Goal: Navigation & Orientation: Find specific page/section

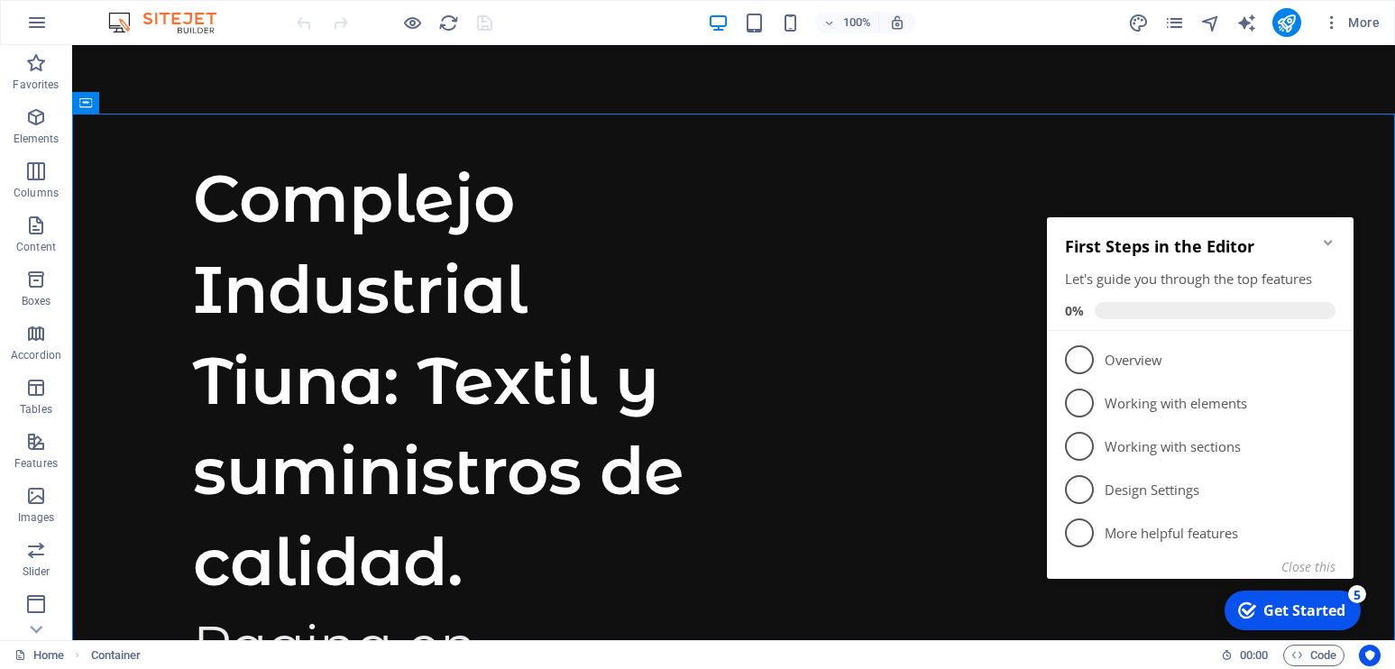
click at [1328, 245] on icon "Minimize checklist" at bounding box center [1327, 242] width 8 height 5
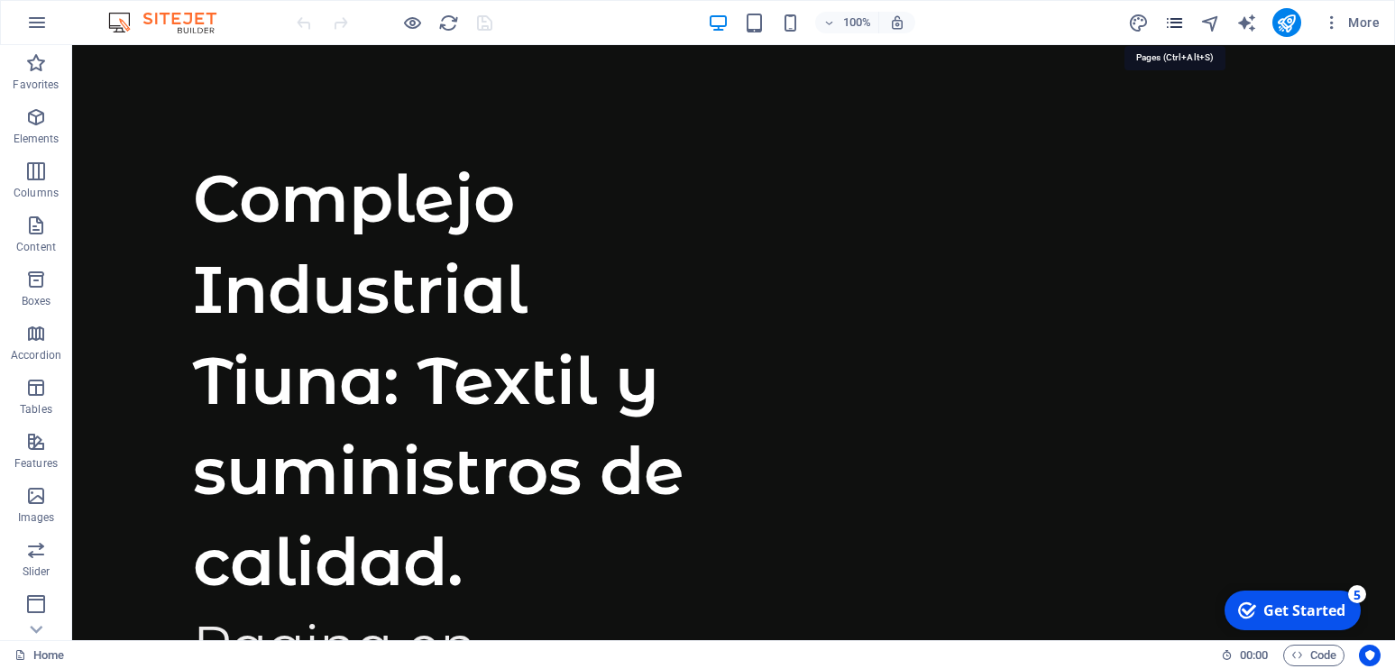
click at [1176, 27] on icon "pages" at bounding box center [1174, 23] width 21 height 21
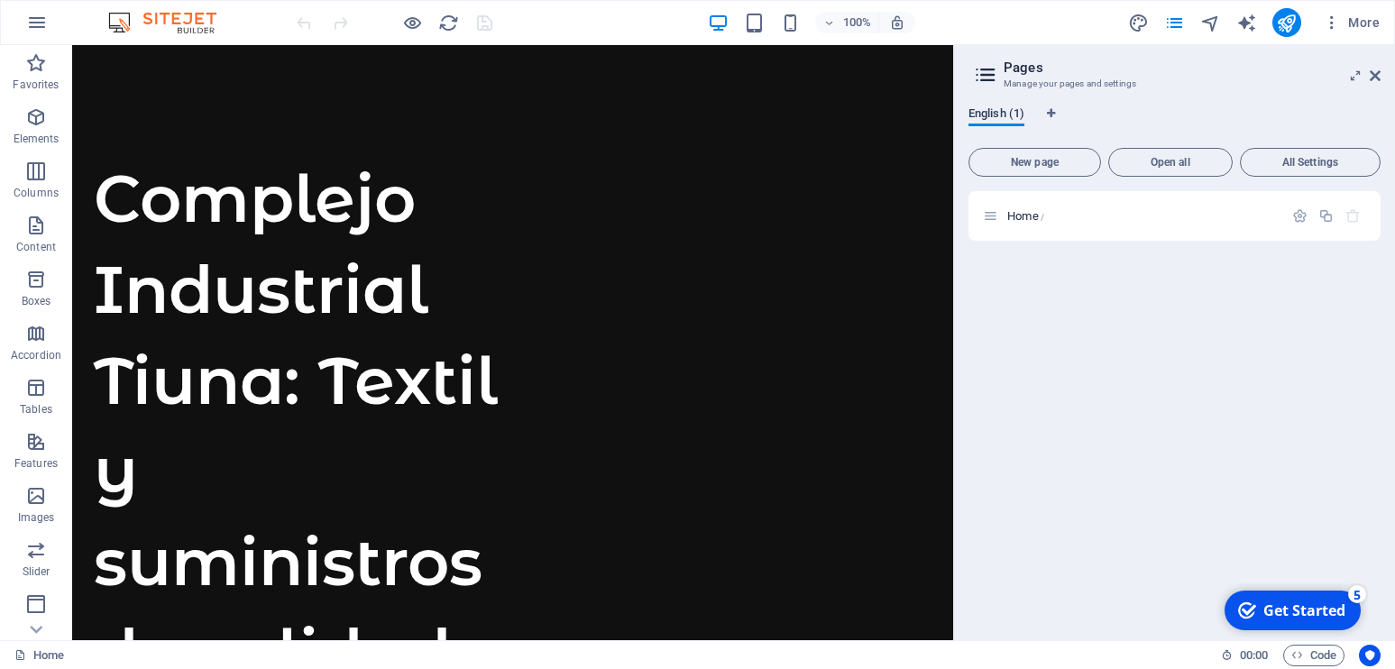
click at [1016, 116] on span "English (1)" at bounding box center [996, 115] width 56 height 25
click at [995, 215] on icon at bounding box center [990, 215] width 15 height 15
click at [1006, 215] on div "Home /" at bounding box center [1141, 216] width 281 height 12
click at [1336, 607] on div "Get Started" at bounding box center [1304, 610] width 82 height 20
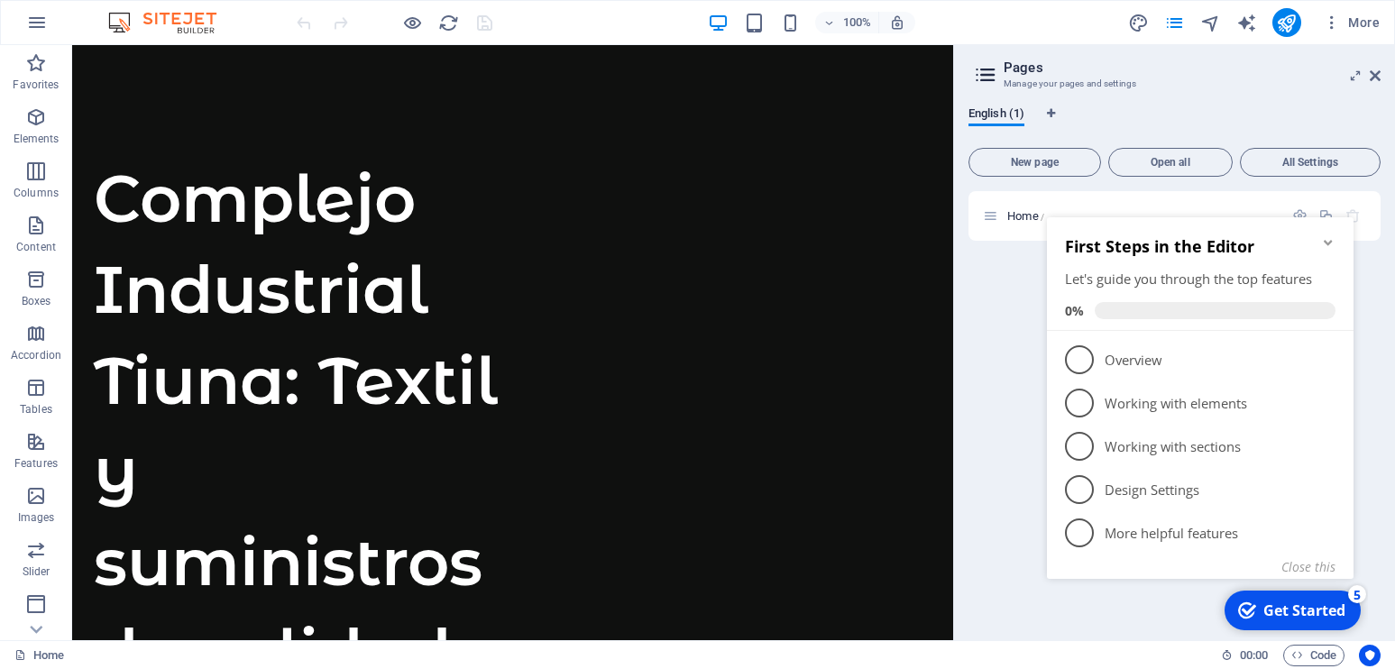
click at [1332, 607] on div "Get Started" at bounding box center [1304, 610] width 82 height 20
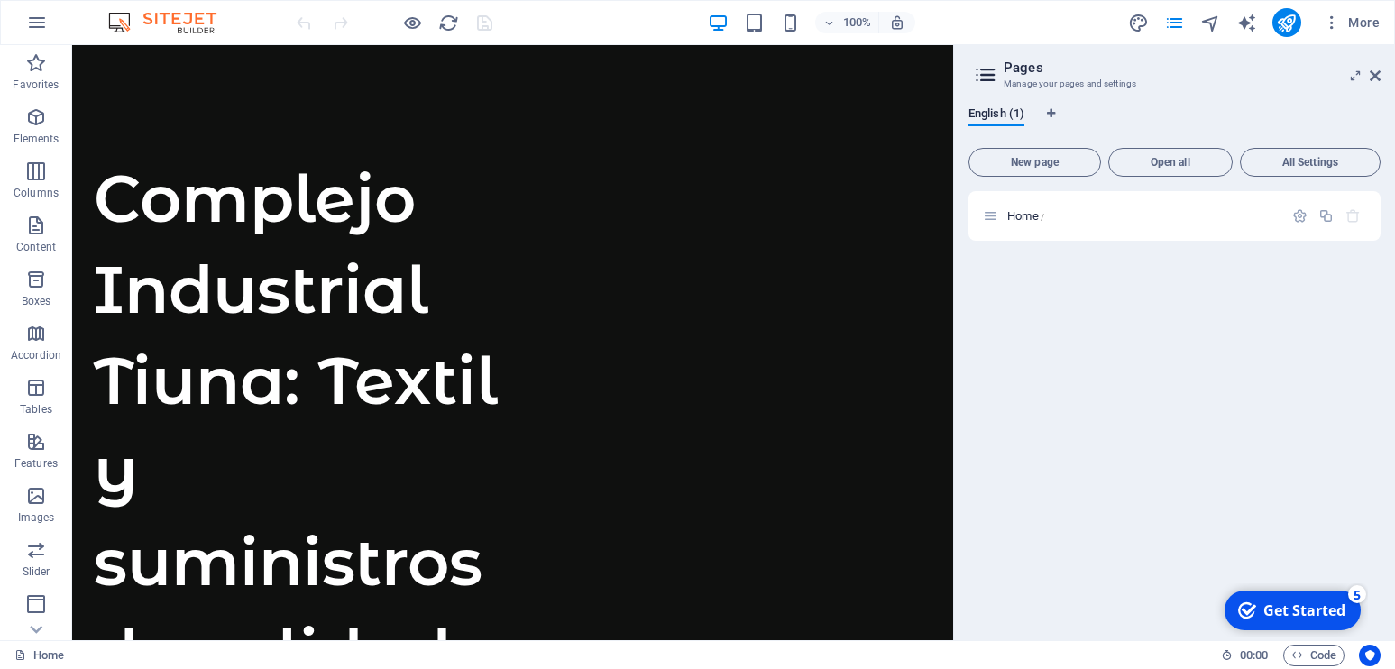
click at [1320, 611] on div "Get Started" at bounding box center [1304, 610] width 82 height 20
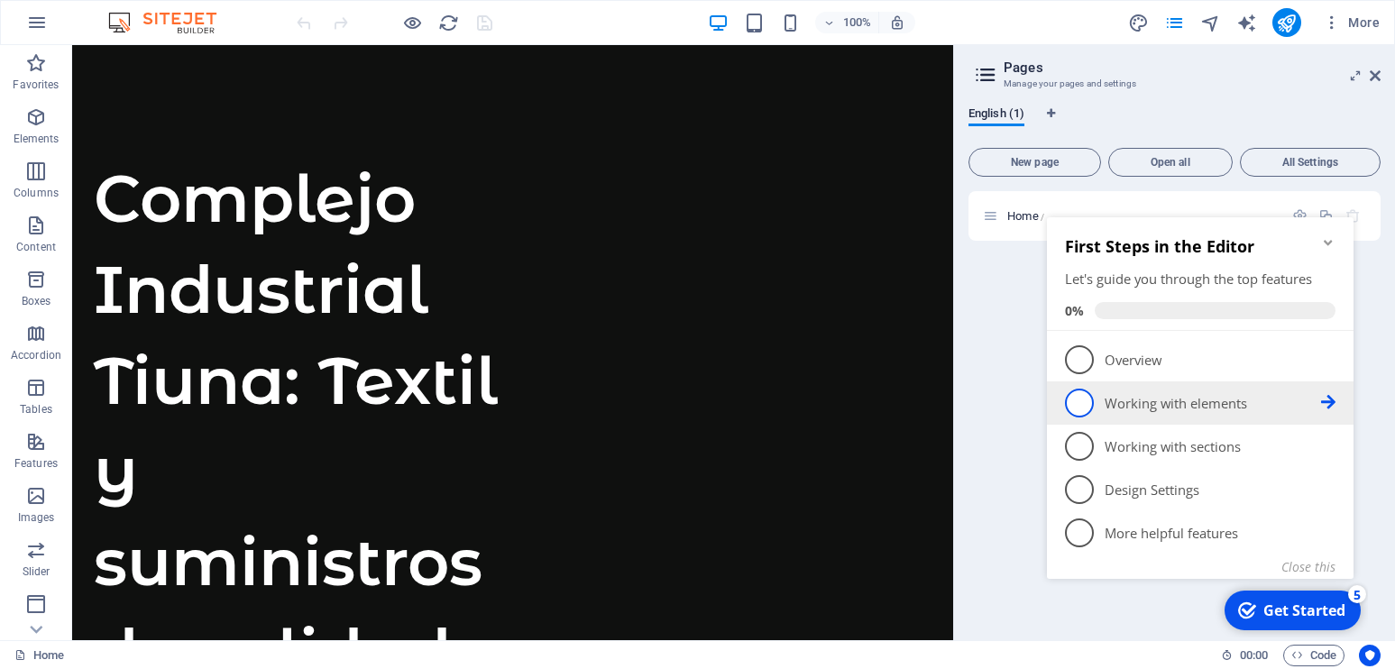
click at [1081, 409] on span "2" at bounding box center [1079, 403] width 29 height 29
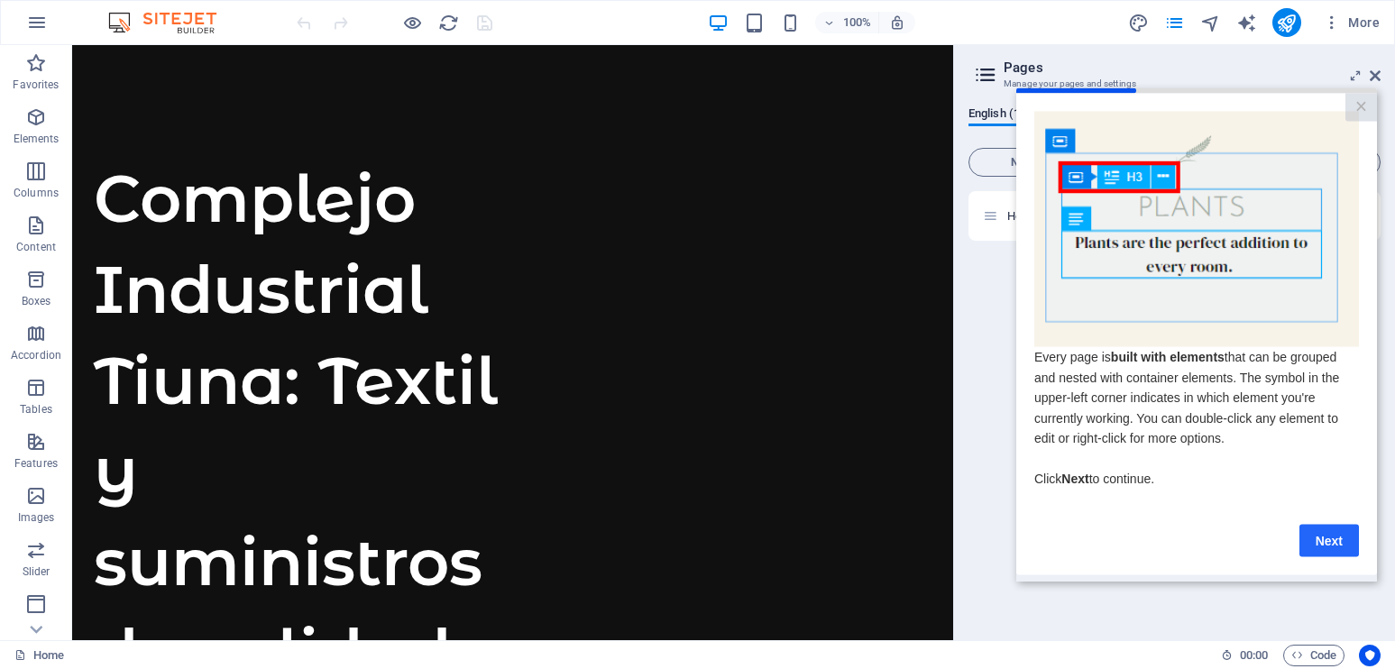
click at [1320, 544] on link "Next" at bounding box center [1328, 540] width 59 height 32
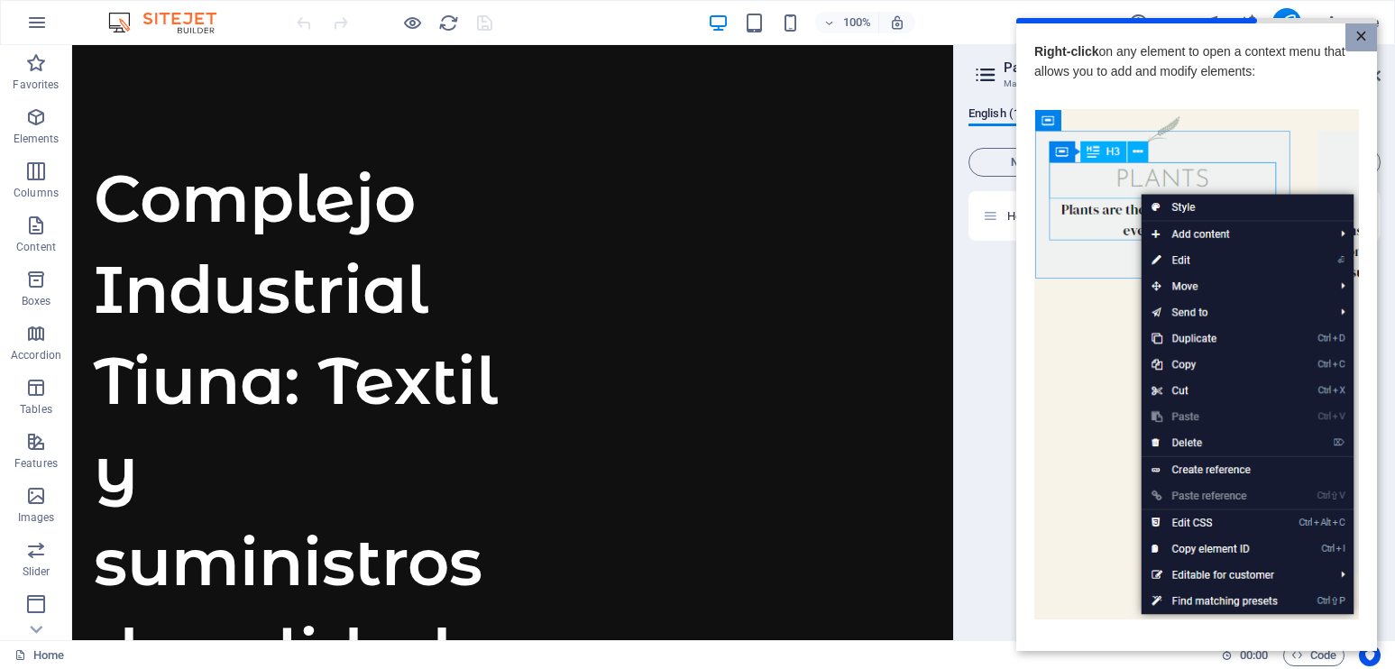
click at [1355, 41] on link "×" at bounding box center [1361, 37] width 32 height 28
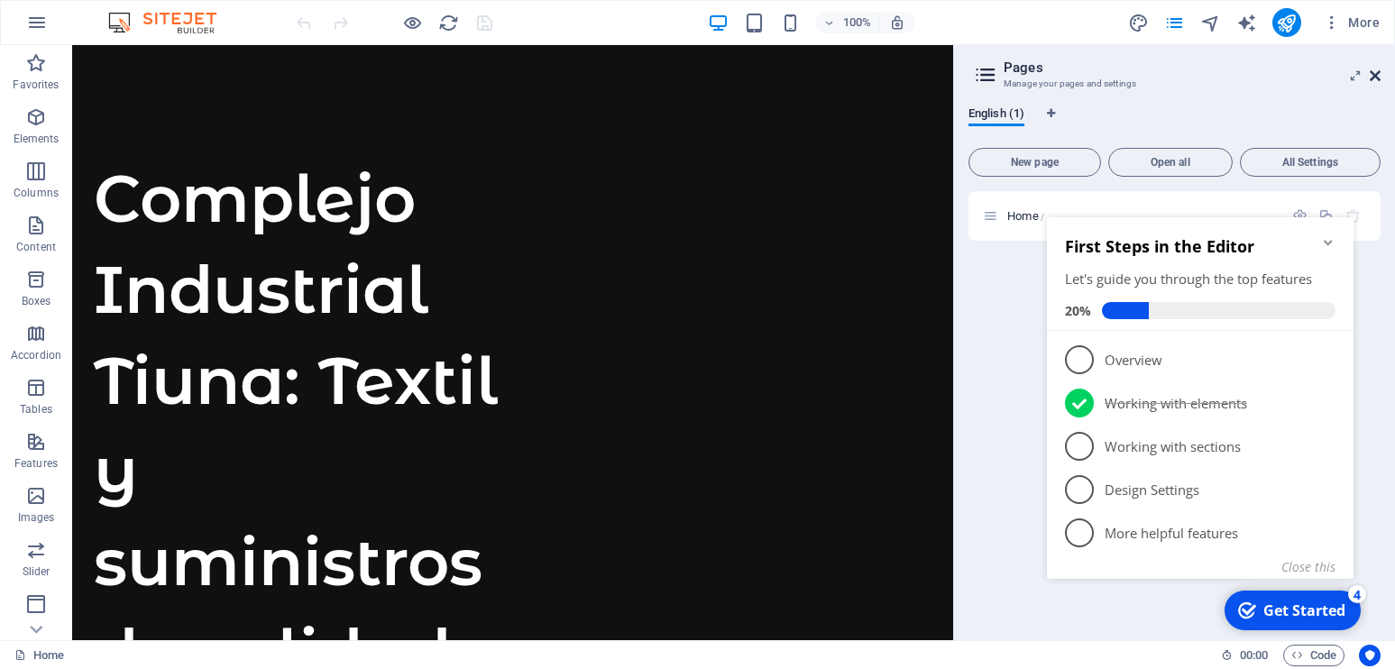
click at [1377, 76] on icon at bounding box center [1374, 76] width 11 height 14
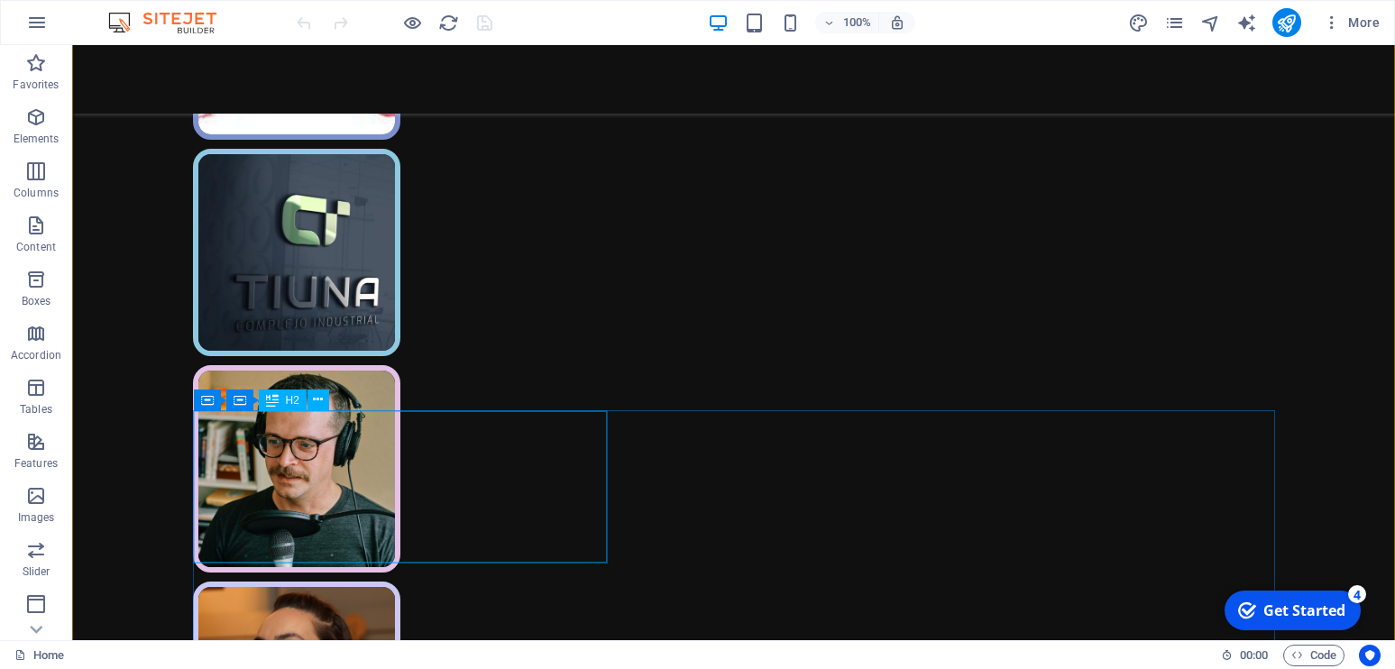
scroll to position [1563, 0]
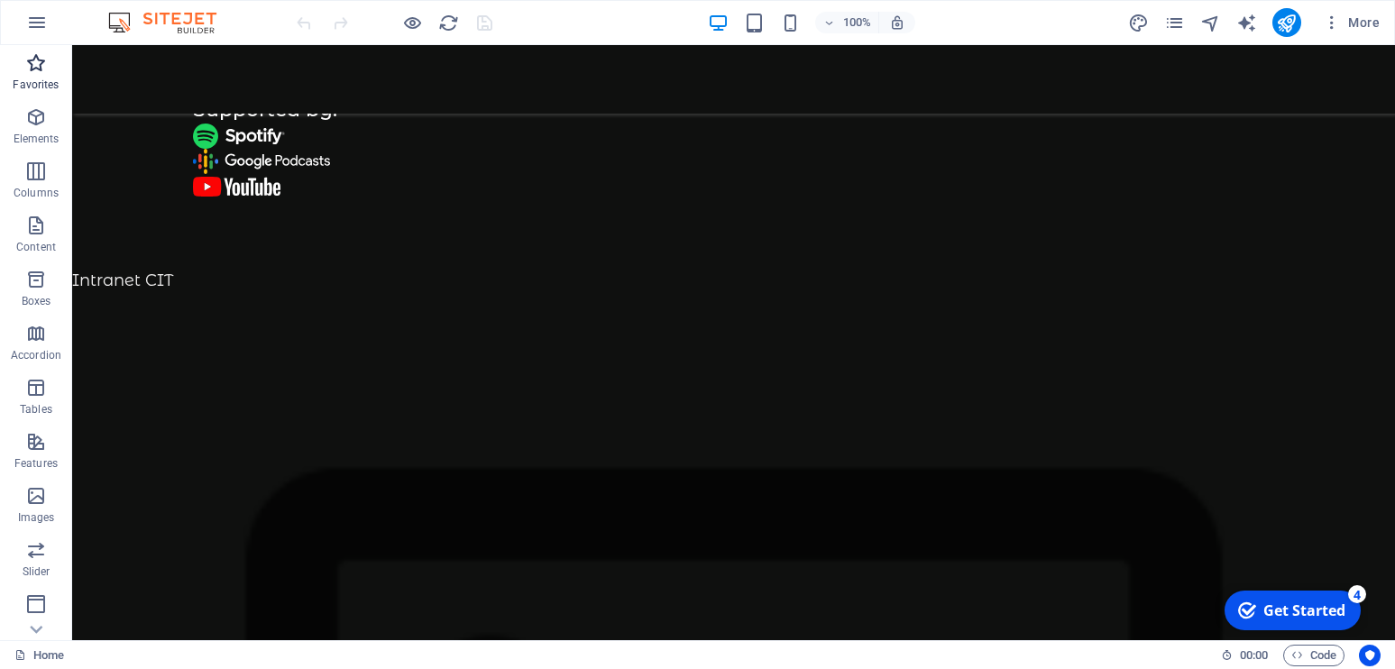
click at [29, 80] on p "Favorites" at bounding box center [36, 85] width 46 height 14
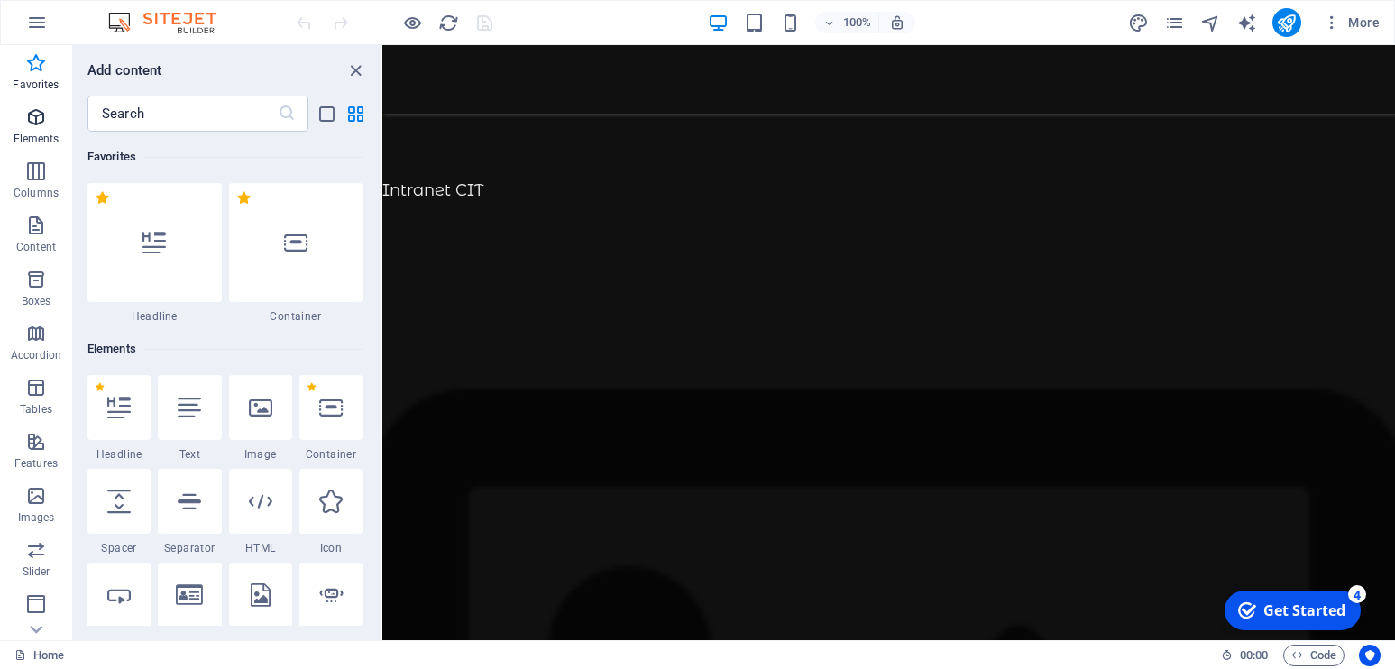
click at [32, 131] on span "Elements" at bounding box center [36, 127] width 72 height 43
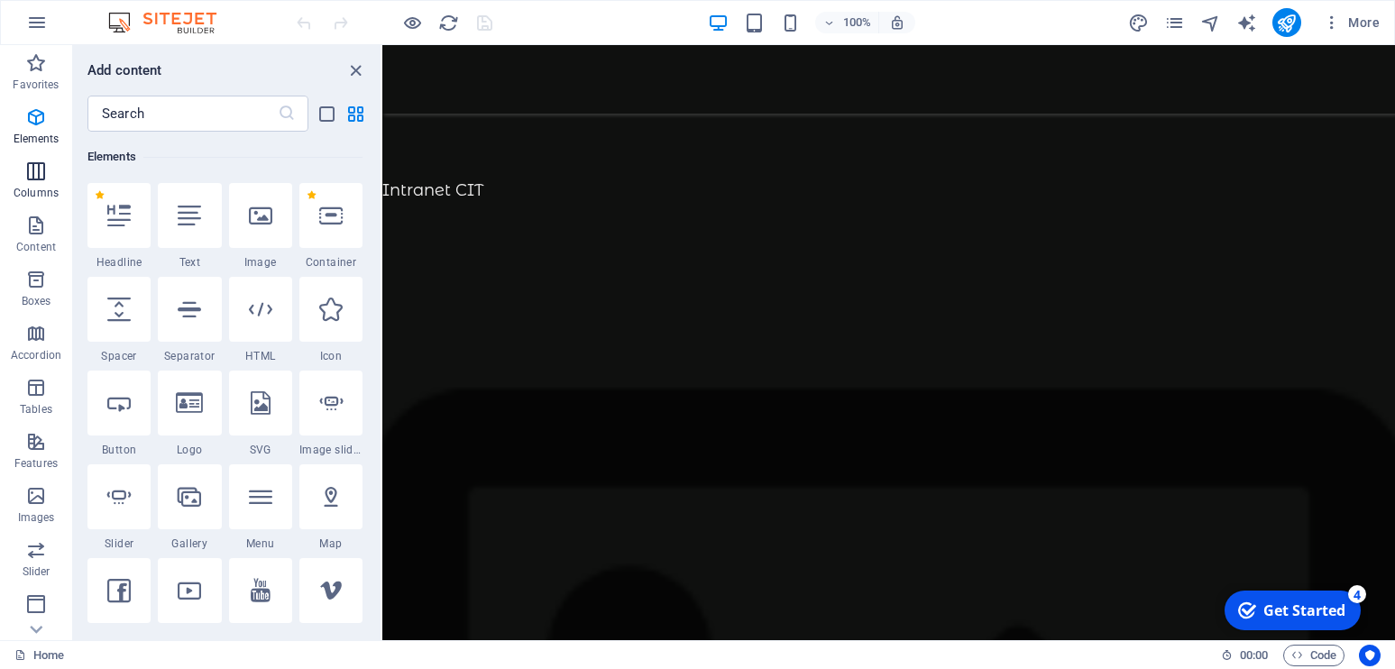
click at [34, 166] on icon "button" at bounding box center [36, 171] width 22 height 22
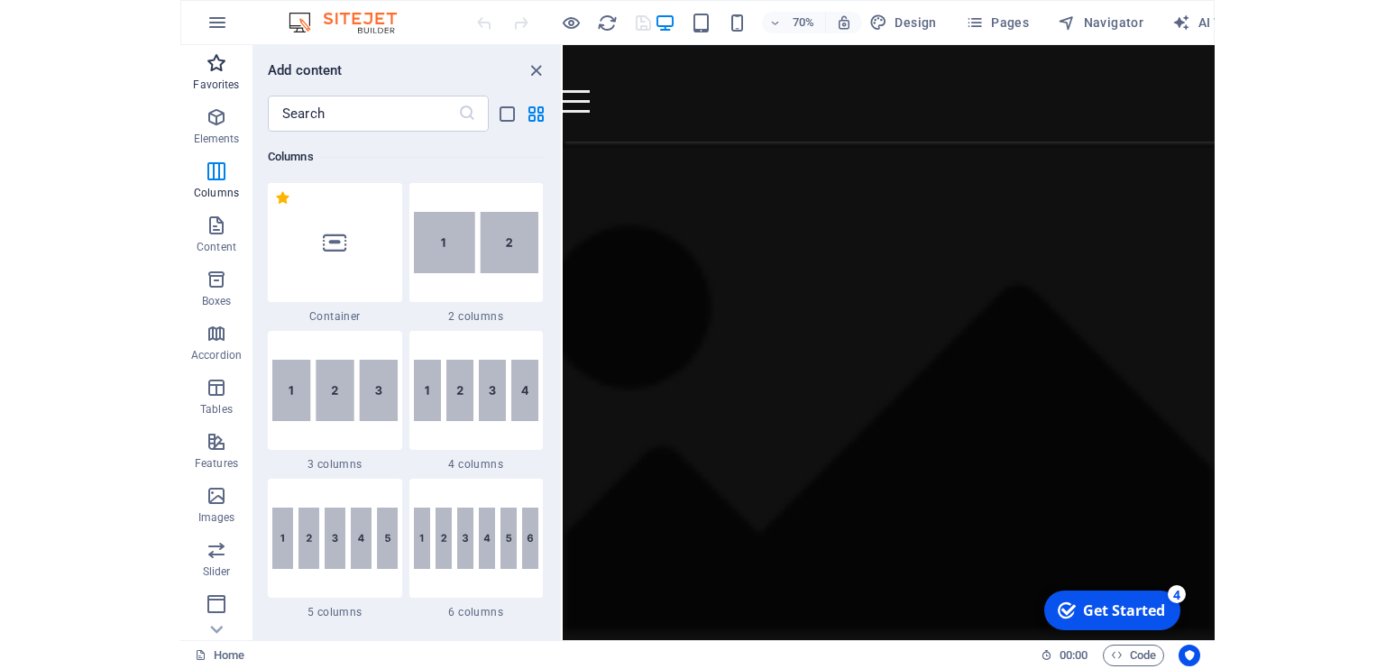
scroll to position [1308, 0]
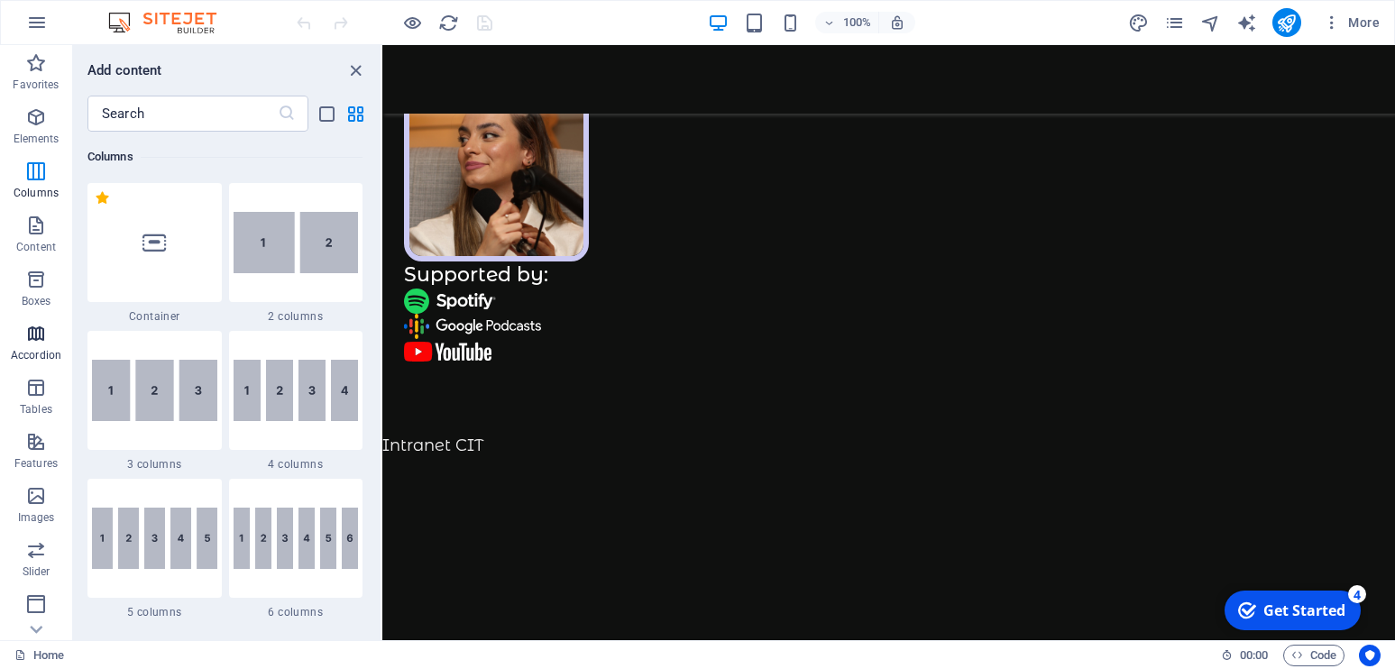
click at [38, 340] on icon "button" at bounding box center [36, 334] width 22 height 22
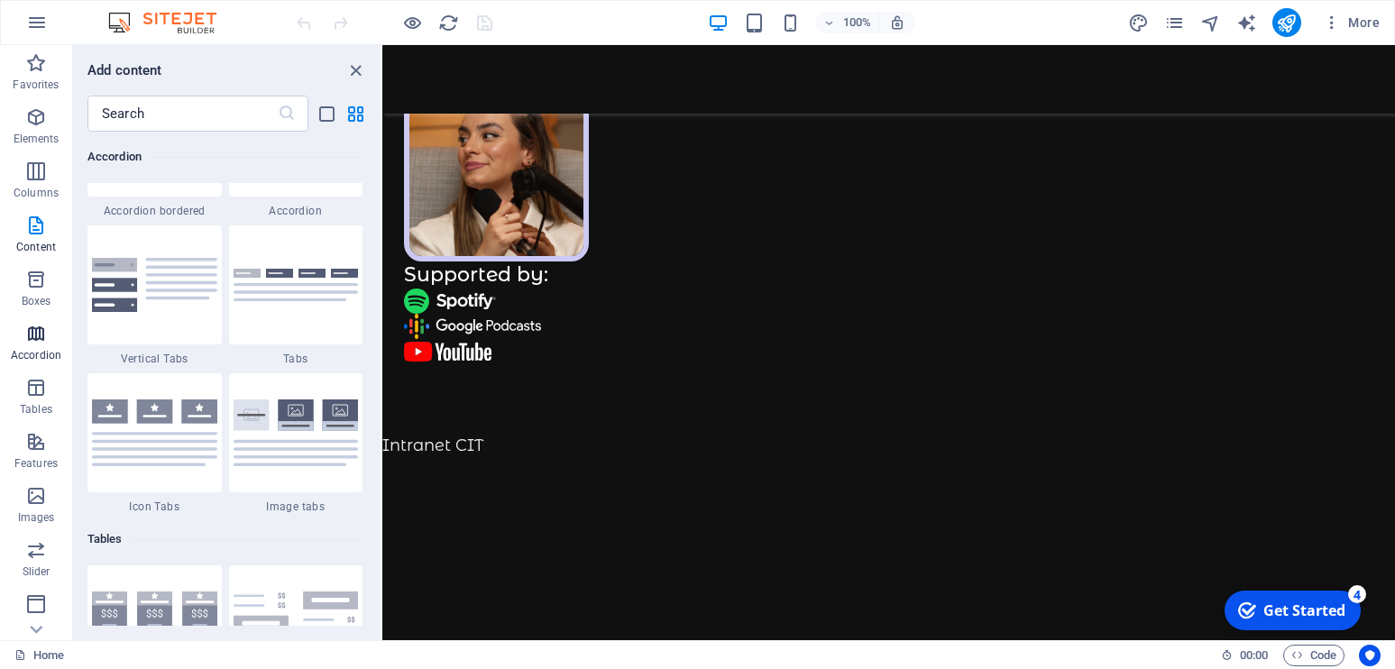
scroll to position [5873, 0]
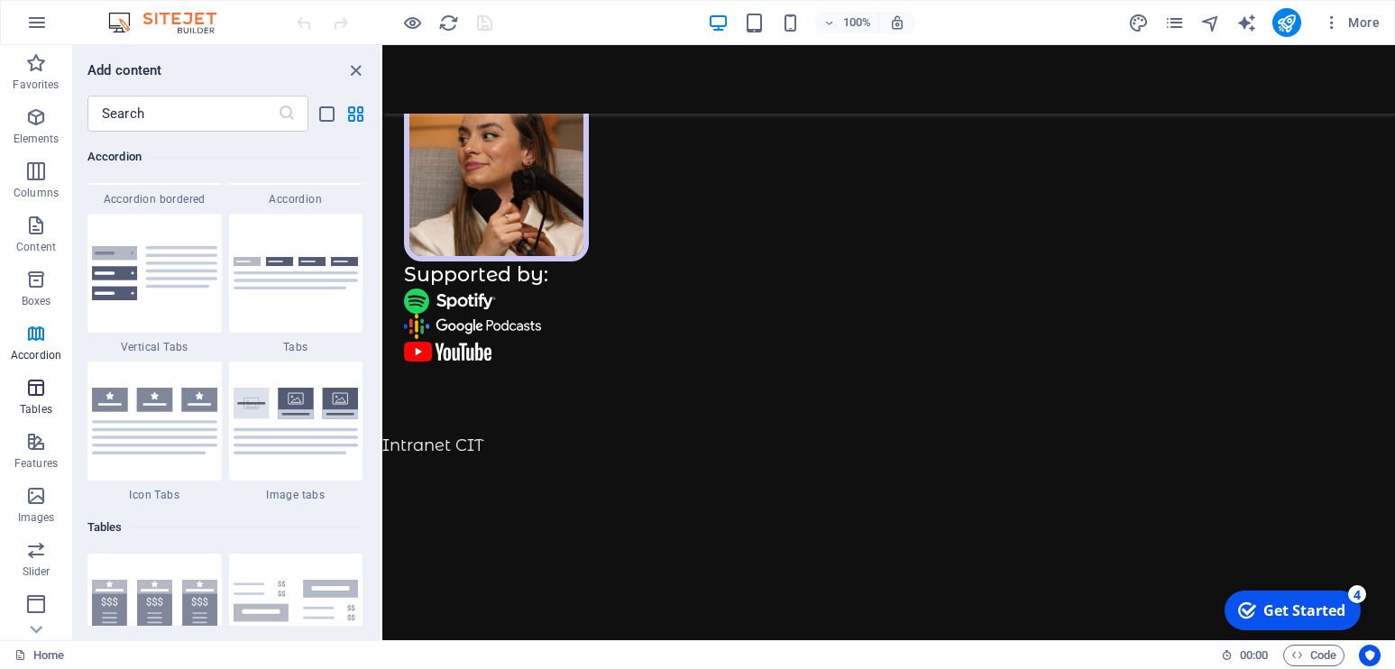
click at [37, 392] on icon "button" at bounding box center [36, 388] width 22 height 22
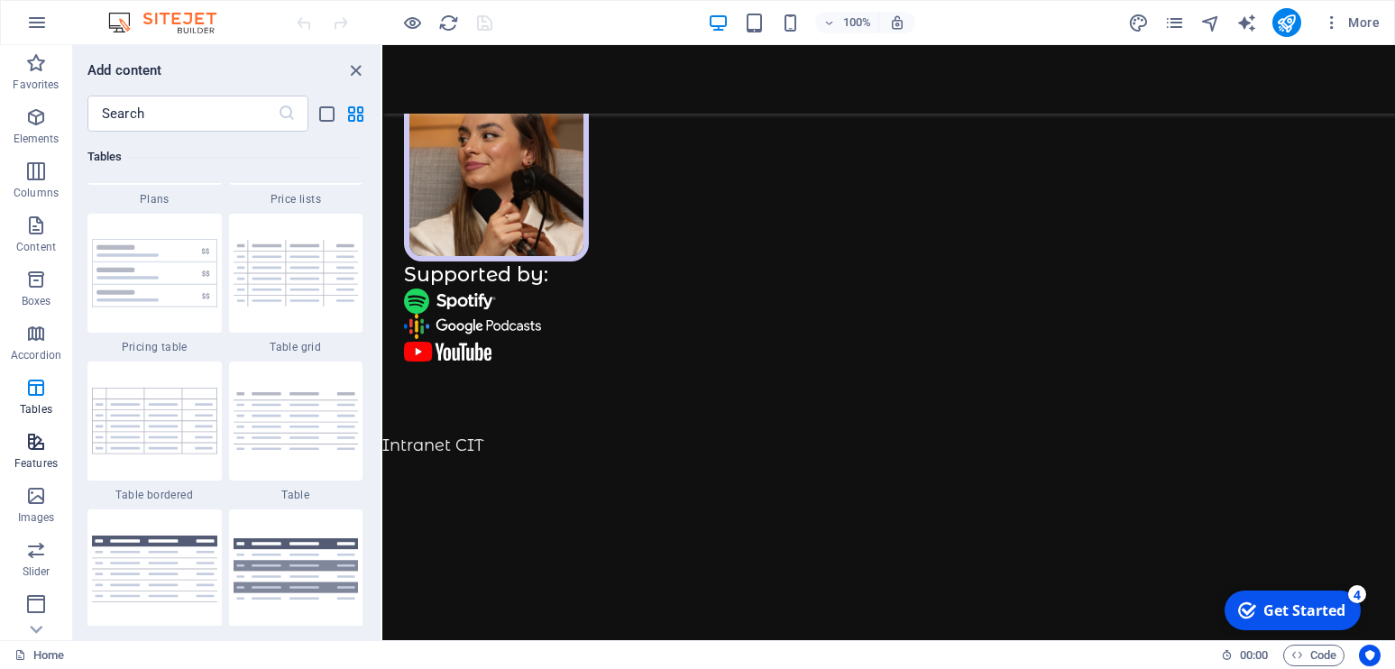
click at [33, 460] on p "Features" at bounding box center [35, 463] width 43 height 14
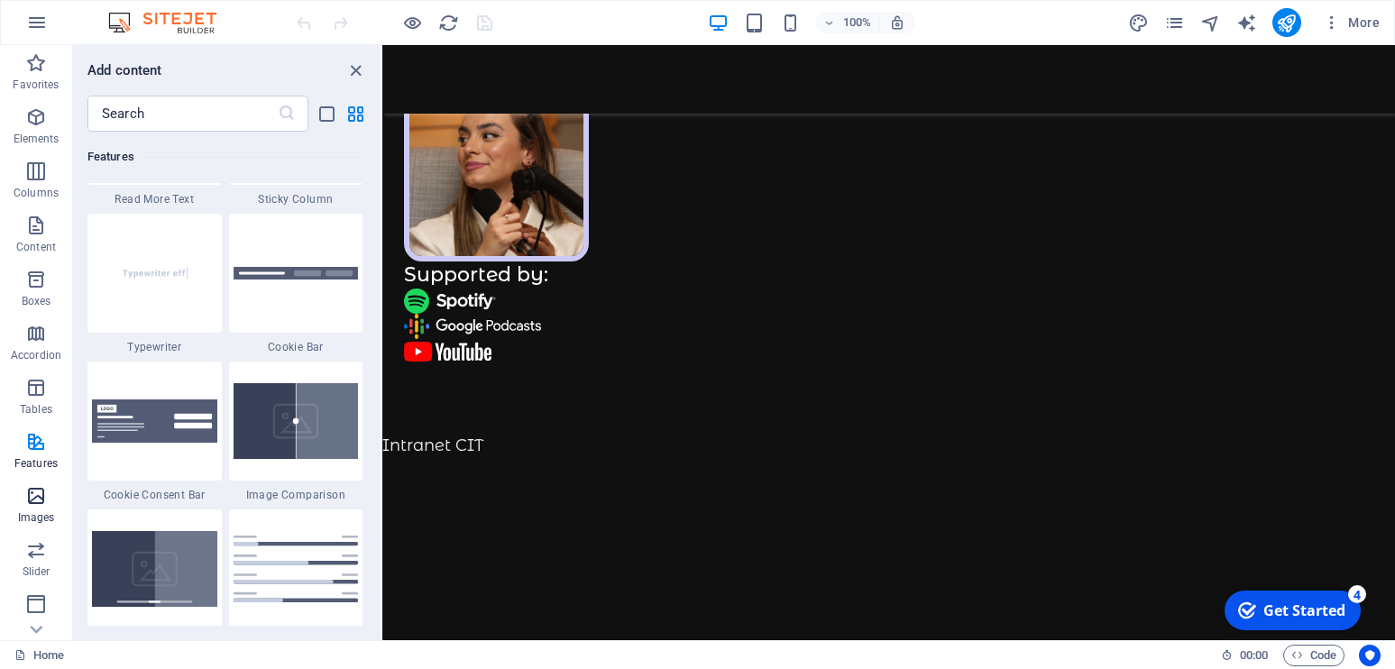
scroll to position [7144, 0]
click at [30, 505] on icon "button" at bounding box center [36, 496] width 22 height 22
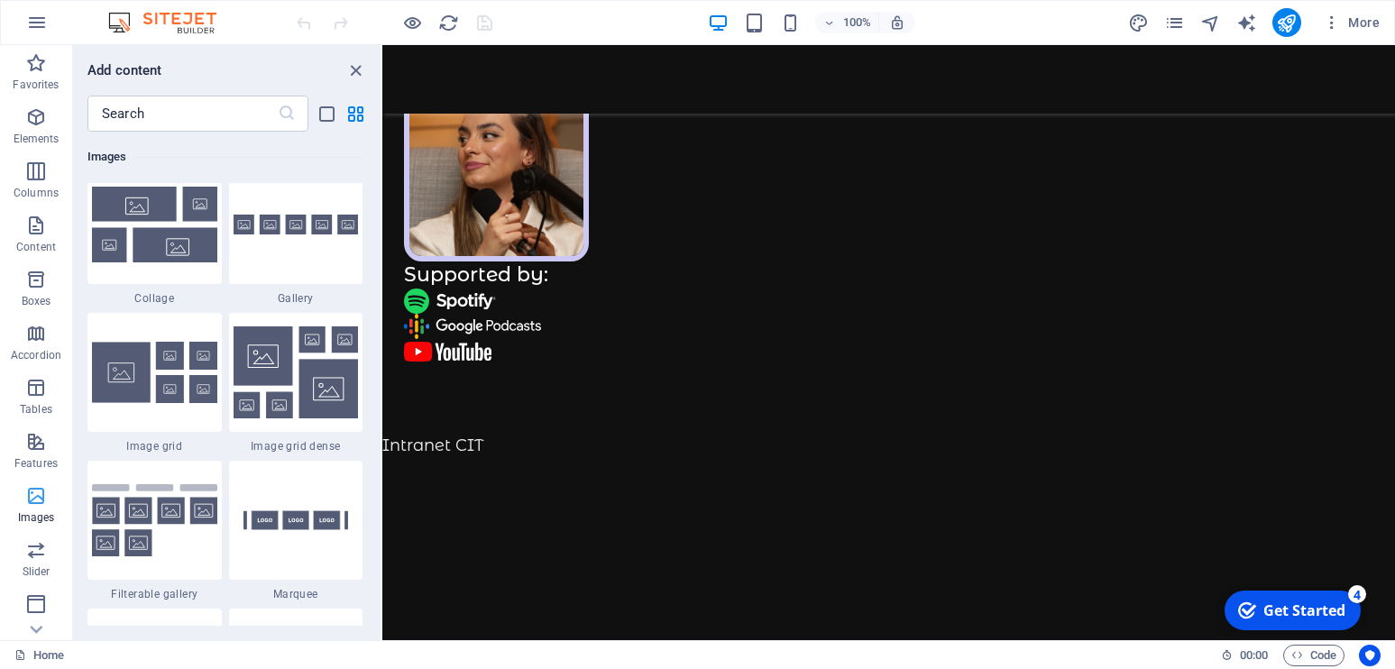
scroll to position [9307, 0]
click at [34, 565] on p "Slider" at bounding box center [37, 571] width 28 height 14
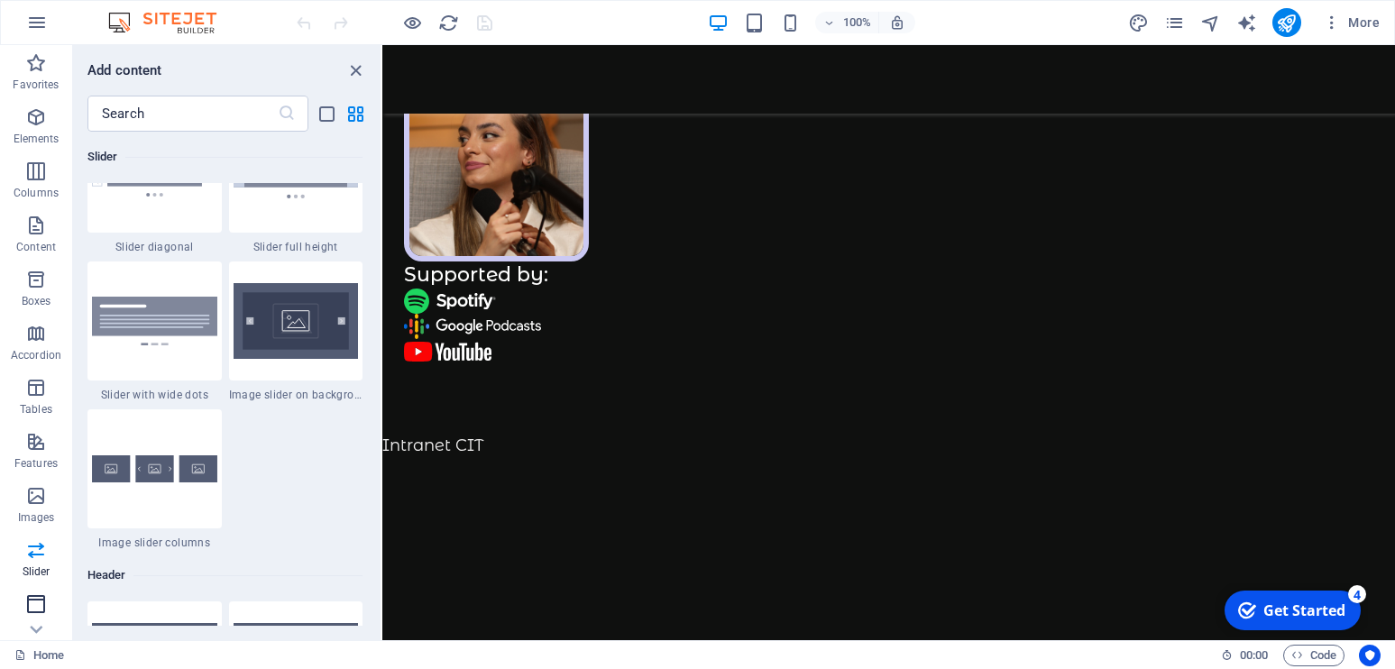
click at [34, 609] on icon "button" at bounding box center [36, 604] width 22 height 22
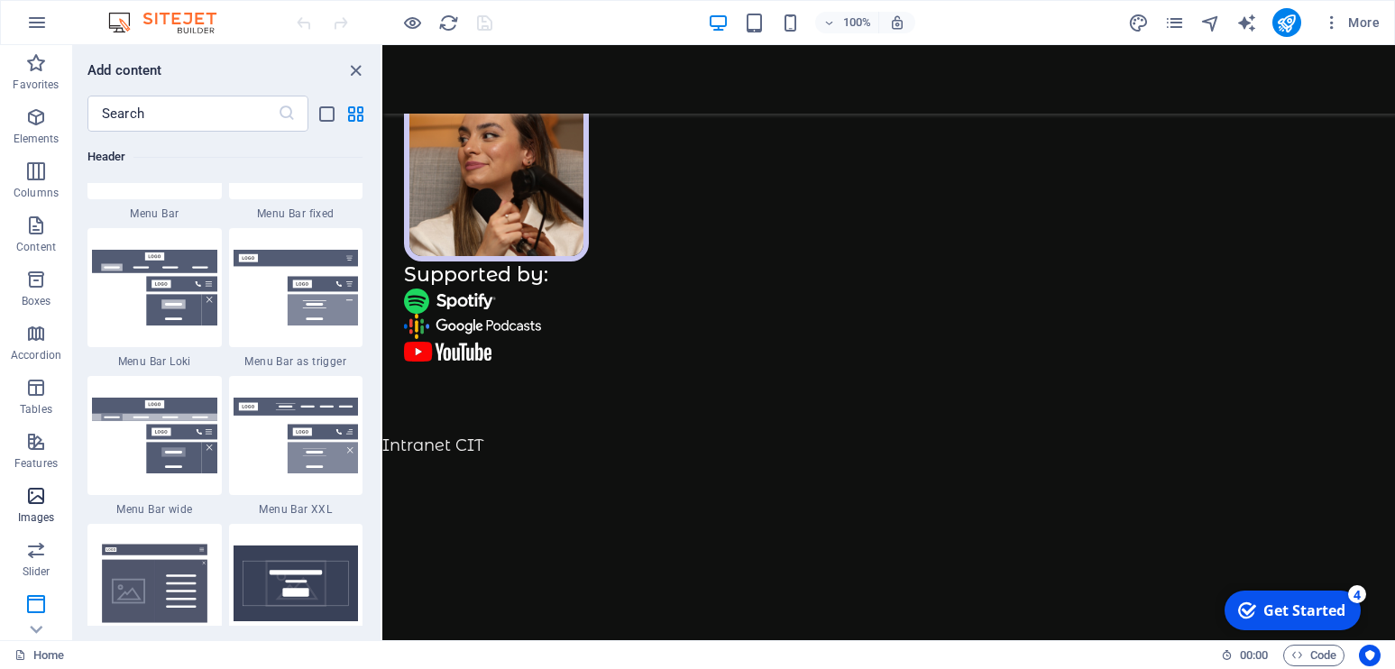
scroll to position [11106, 0]
click at [360, 70] on icon "close panel" at bounding box center [355, 70] width 21 height 21
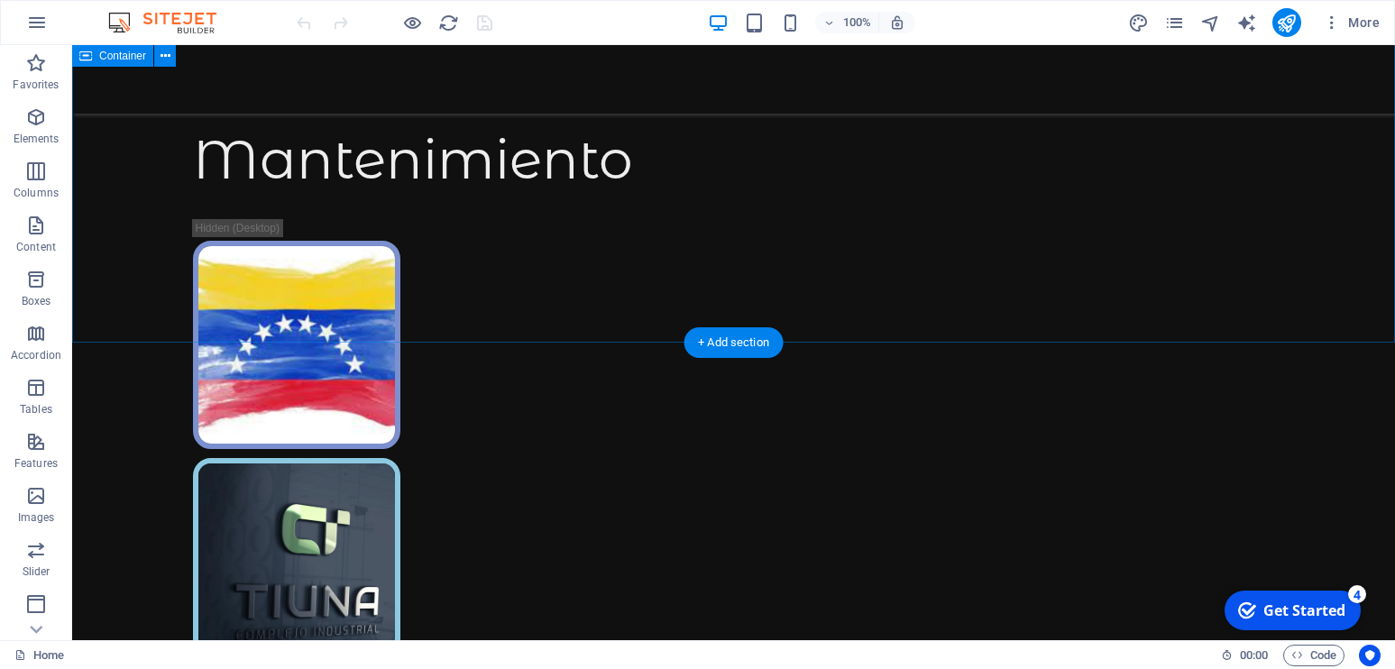
scroll to position [0, 0]
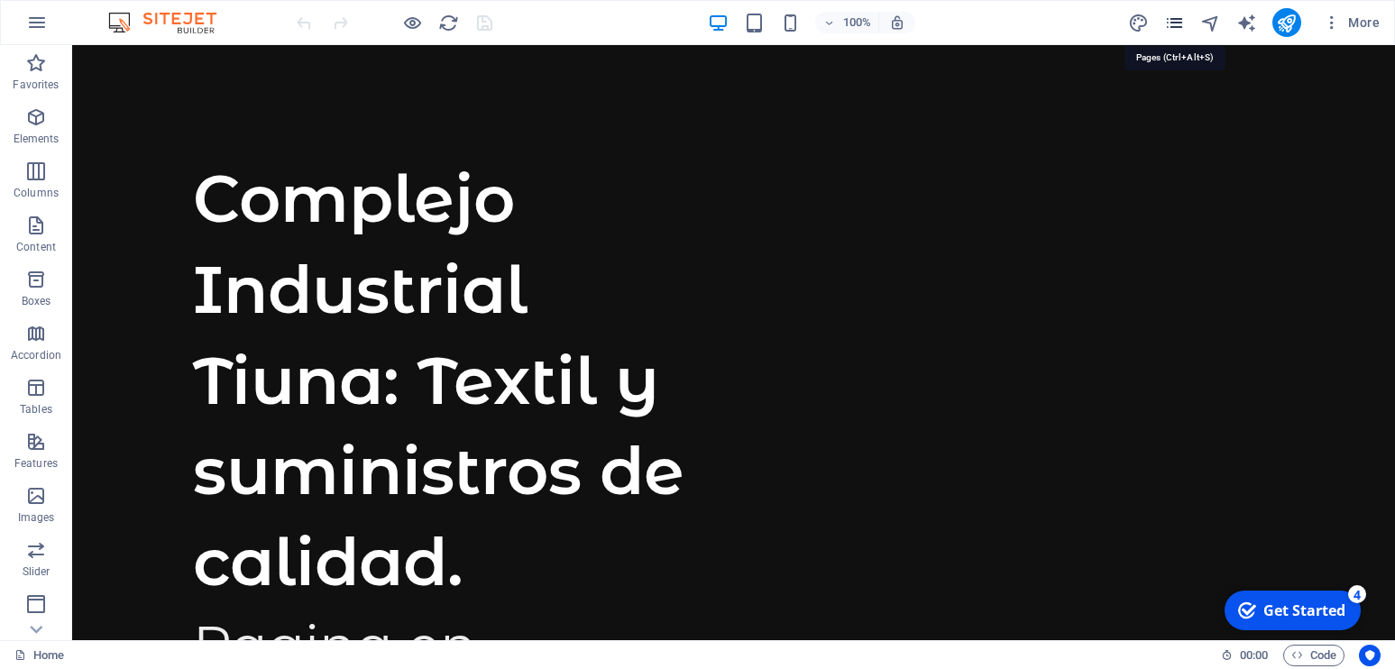
click at [1177, 21] on icon "pages" at bounding box center [1174, 23] width 21 height 21
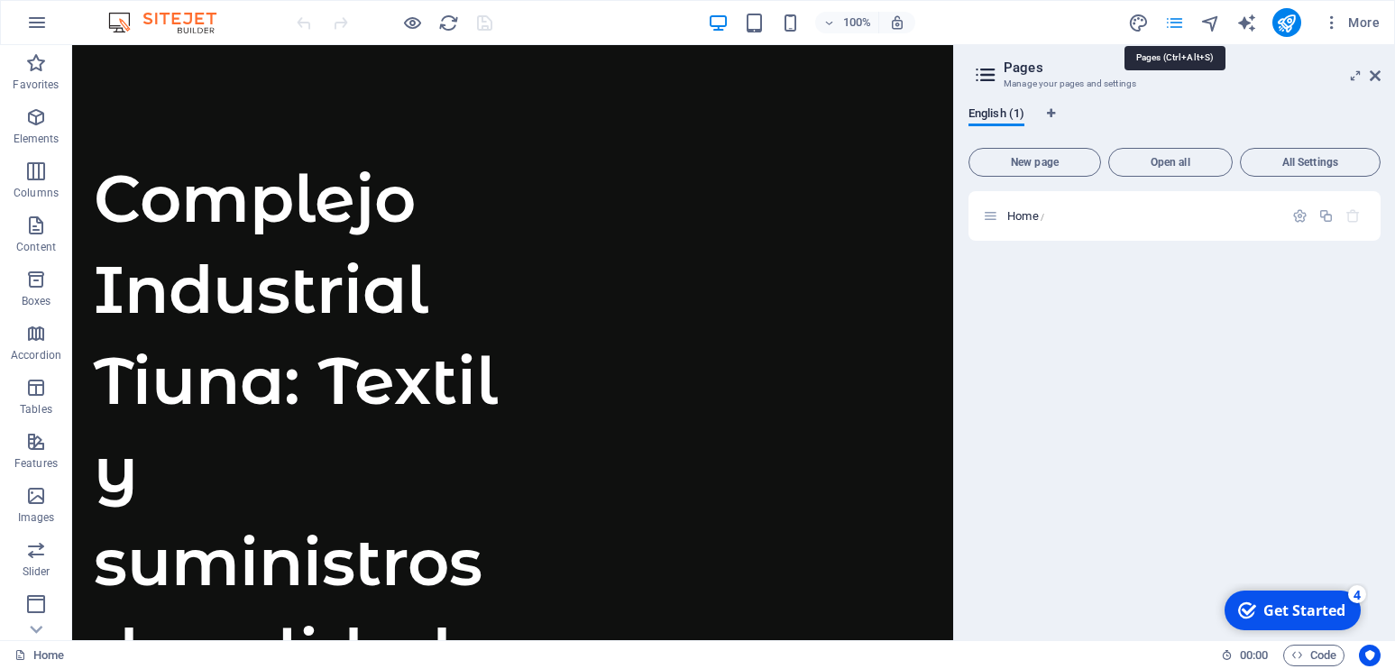
click at [1177, 21] on icon "pages" at bounding box center [1174, 23] width 21 height 21
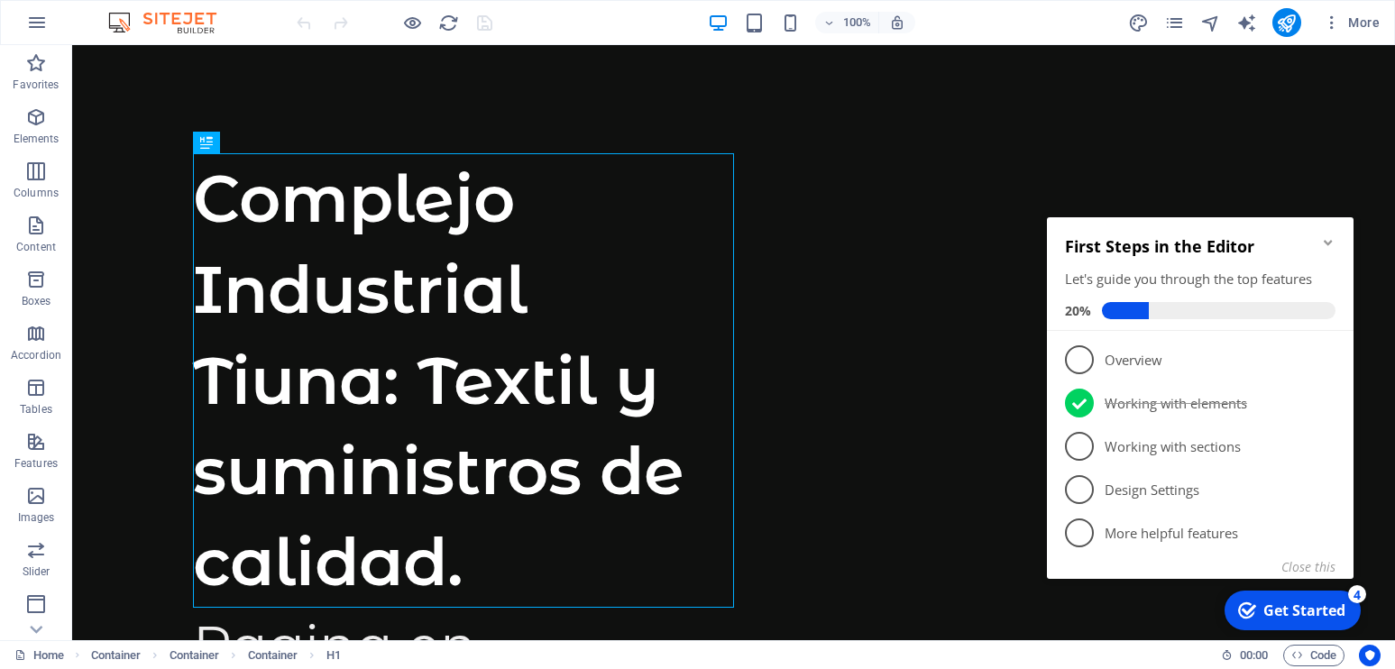
click at [1330, 241] on icon "Minimize checklist" at bounding box center [1328, 242] width 14 height 14
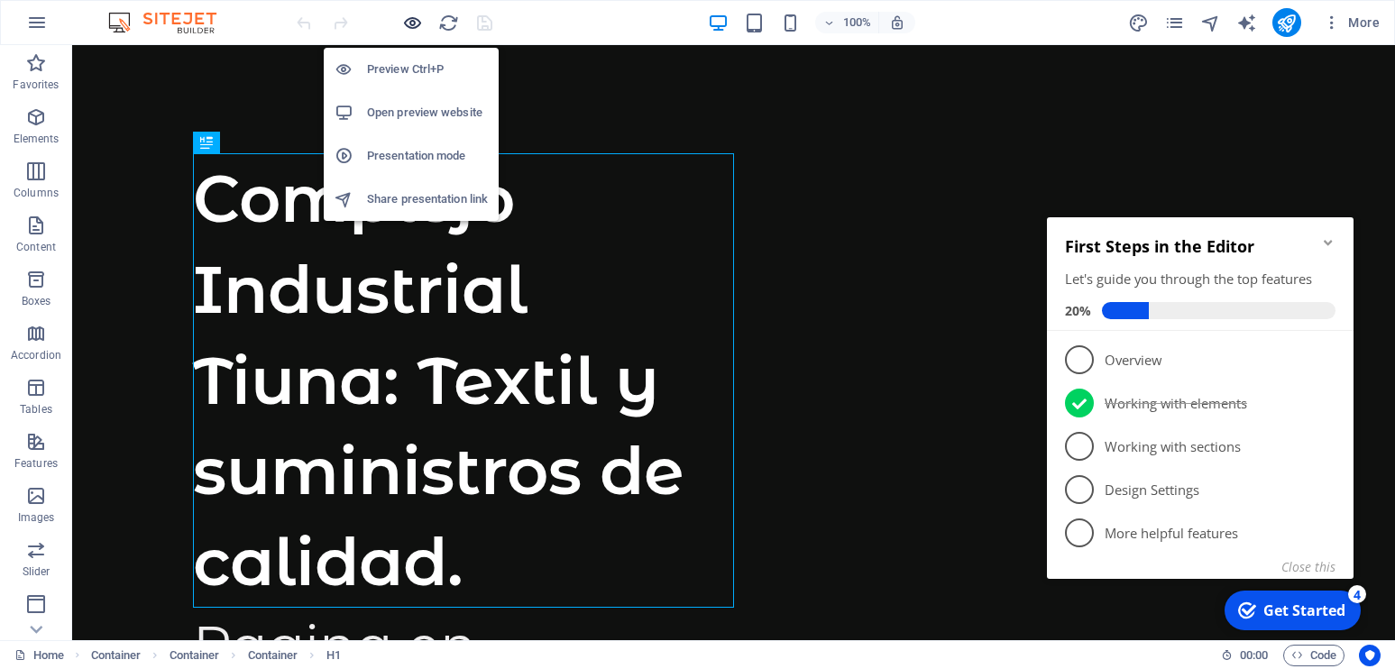
click at [410, 19] on icon "button" at bounding box center [412, 23] width 21 height 21
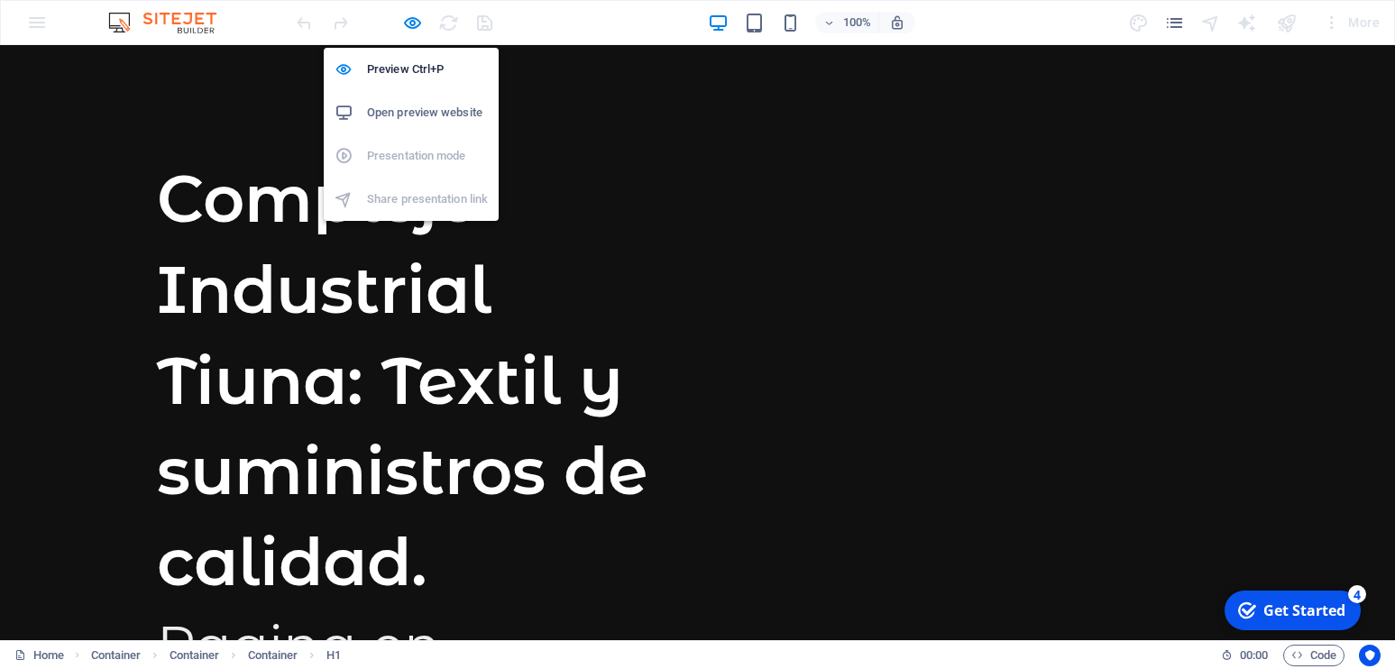
click at [420, 110] on h6 "Open preview website" at bounding box center [427, 113] width 121 height 22
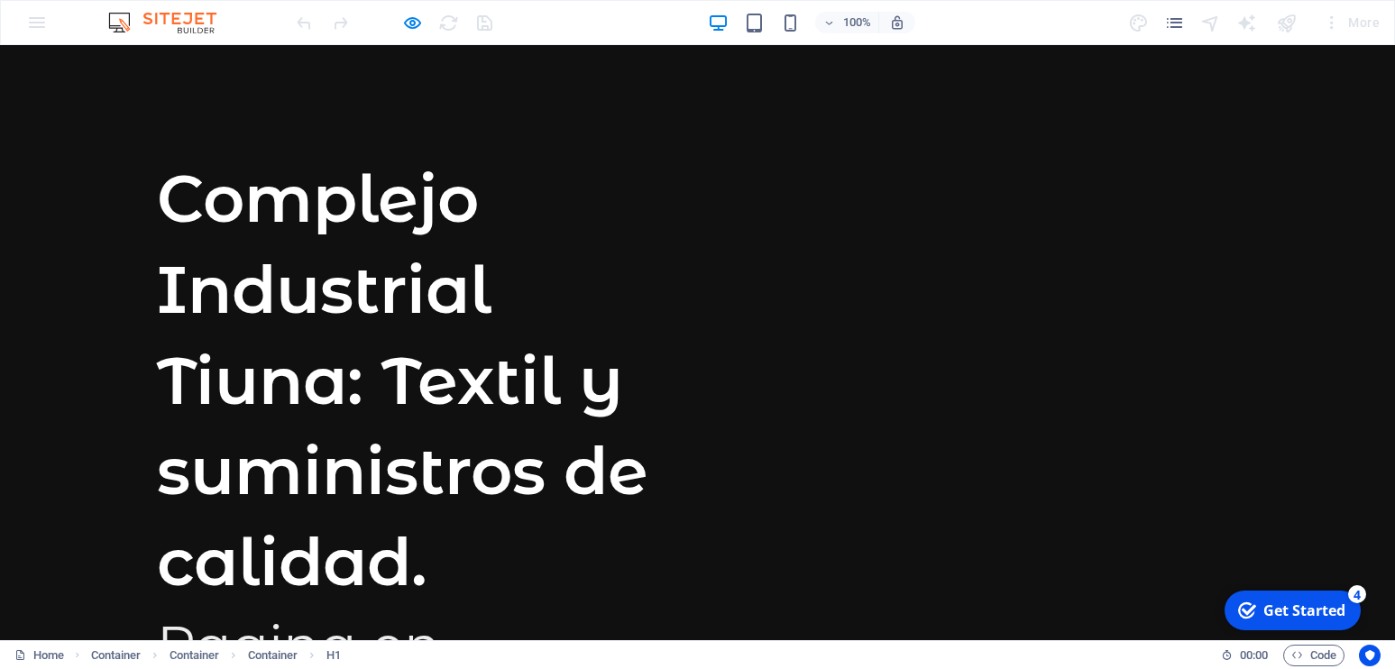
click at [140, 31] on img at bounding box center [171, 23] width 135 height 22
click at [115, 22] on img at bounding box center [171, 23] width 135 height 22
click at [28, 28] on div "100% More" at bounding box center [697, 22] width 1393 height 43
click at [1165, 19] on icon "pages" at bounding box center [1174, 23] width 21 height 21
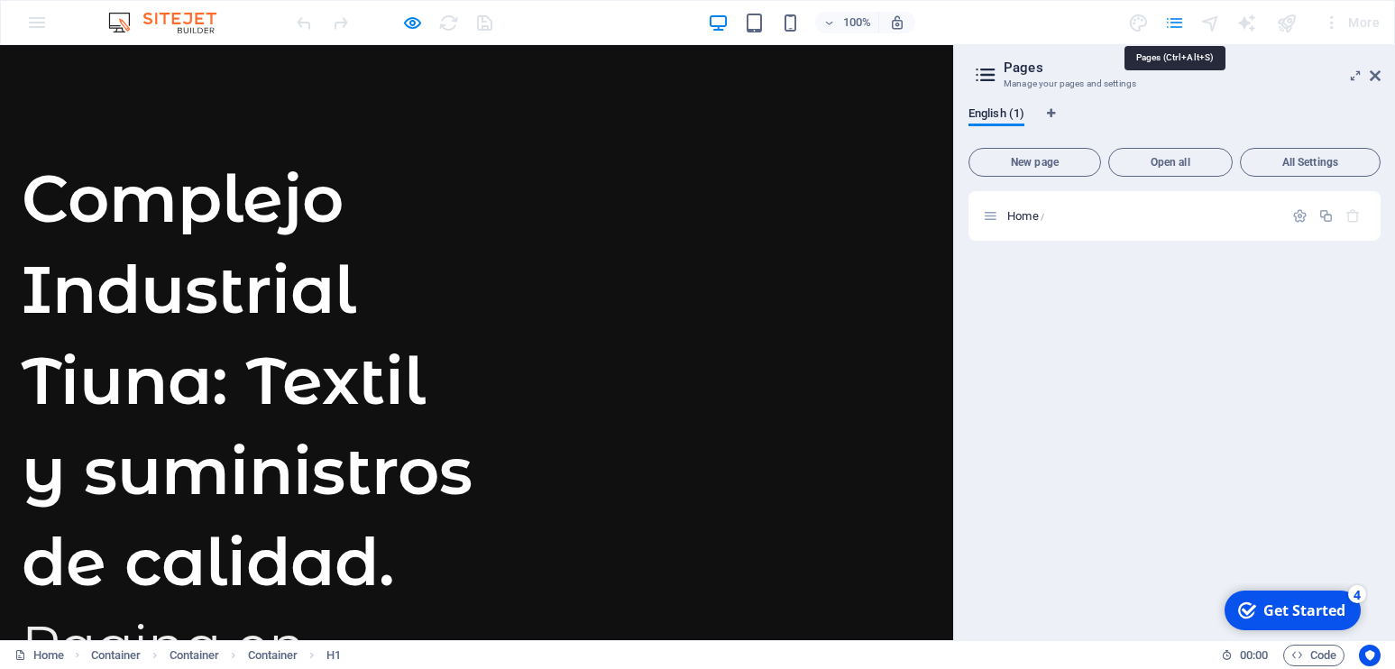
click at [1165, 19] on icon "pages" at bounding box center [1174, 23] width 21 height 21
drag, startPoint x: 1370, startPoint y: 69, endPoint x: 1370, endPoint y: 25, distance: 44.2
click at [1370, 69] on icon at bounding box center [1374, 76] width 11 height 14
